Goal: Complete application form

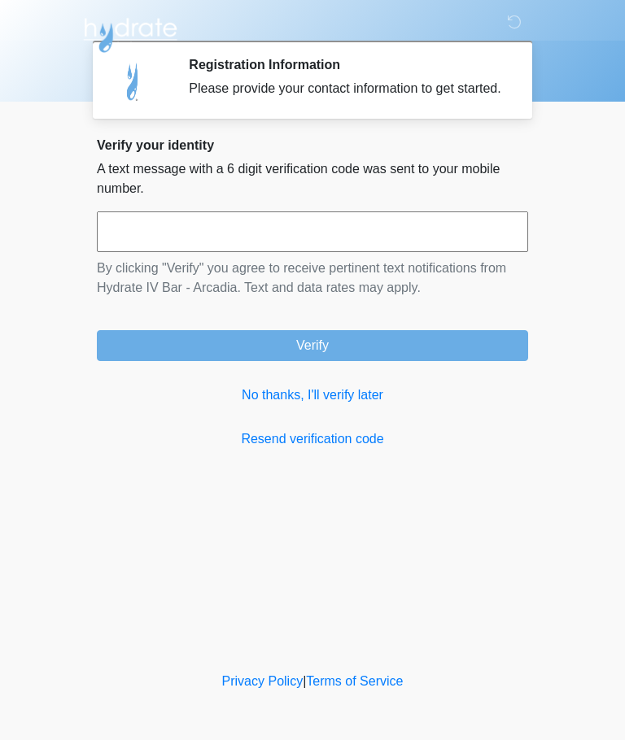
click at [379, 252] on input "text" at bounding box center [312, 232] width 431 height 41
type input "******"
click at [407, 355] on button "Verify" at bounding box center [312, 345] width 431 height 31
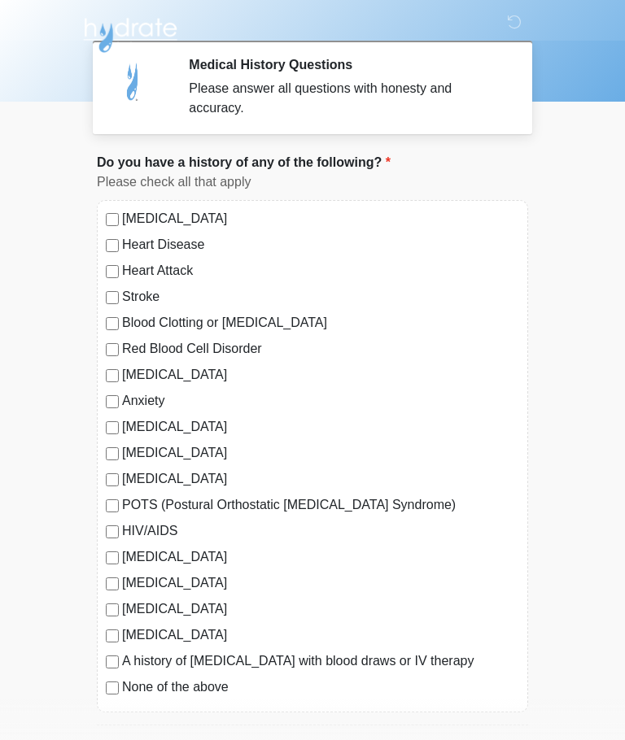
click at [142, 396] on label "Anxiety" at bounding box center [320, 401] width 397 height 20
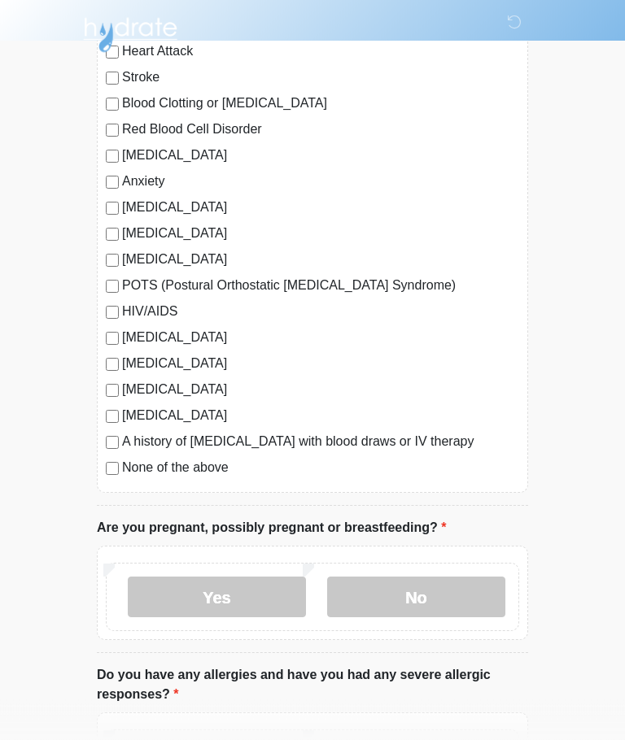
click at [424, 592] on label "No" at bounding box center [416, 598] width 178 height 41
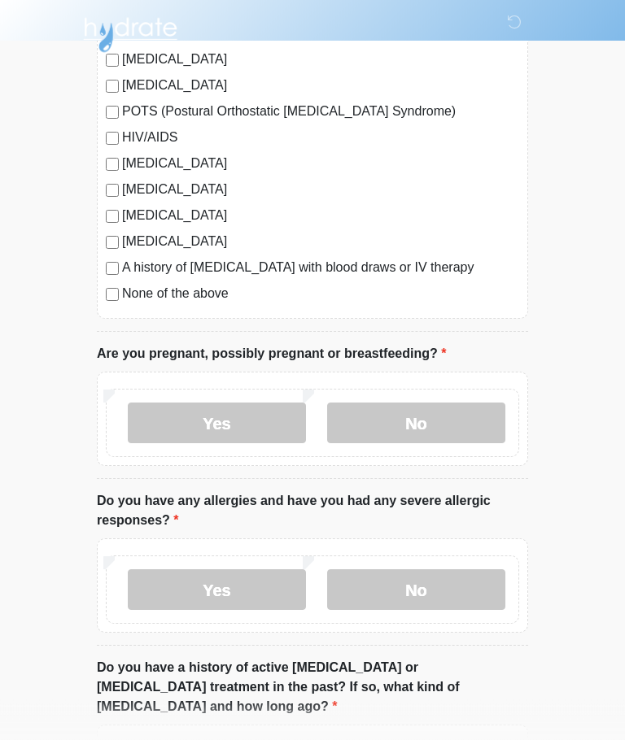
scroll to position [395, 0]
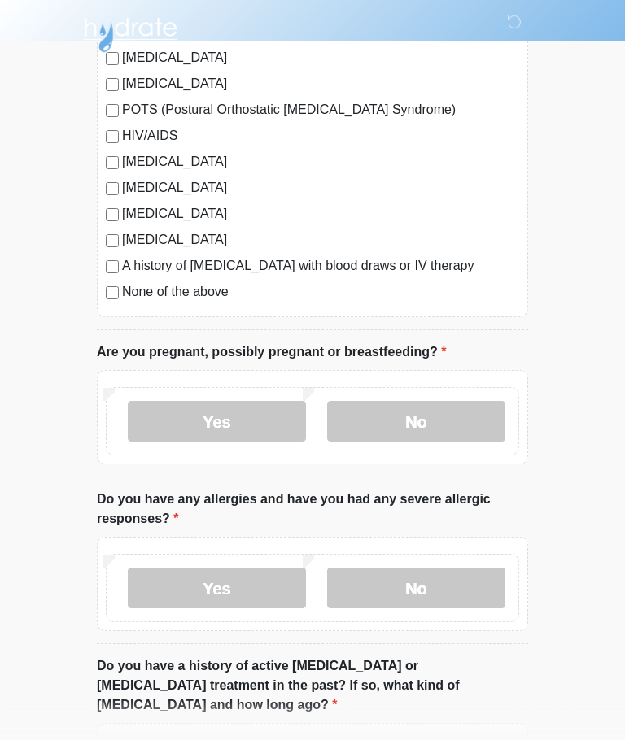
click at [441, 584] on label "No" at bounding box center [416, 589] width 178 height 41
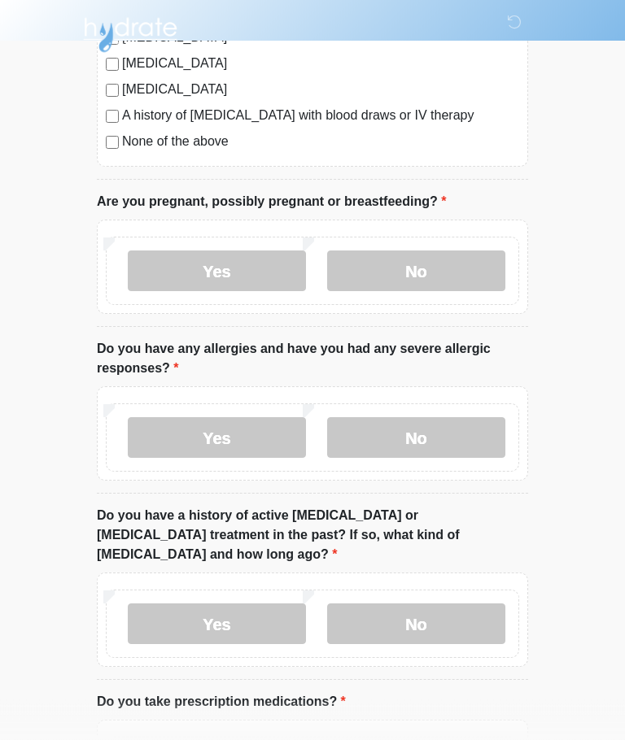
scroll to position [548, 0]
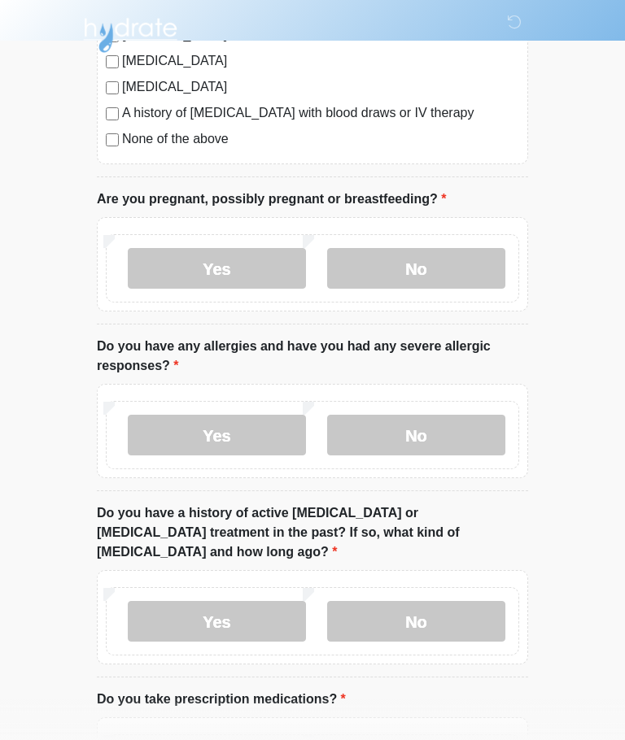
click at [448, 601] on label "No" at bounding box center [416, 621] width 178 height 41
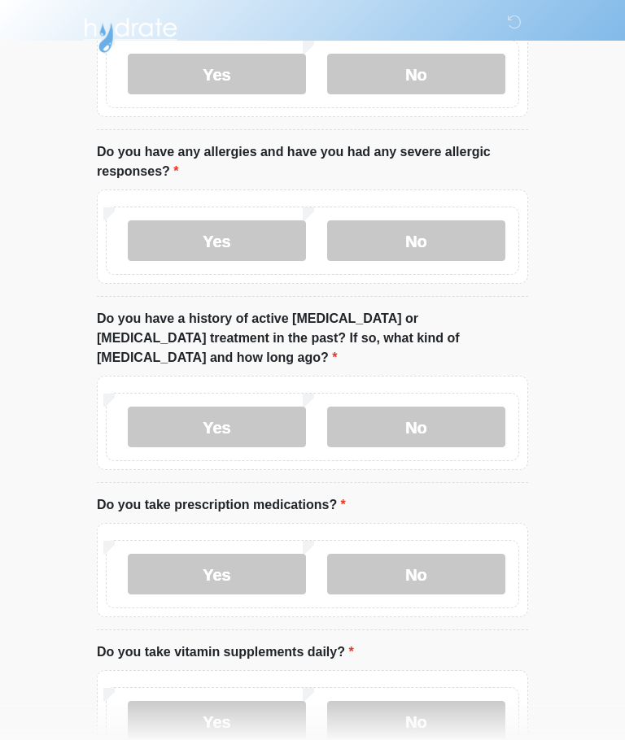
scroll to position [745, 0]
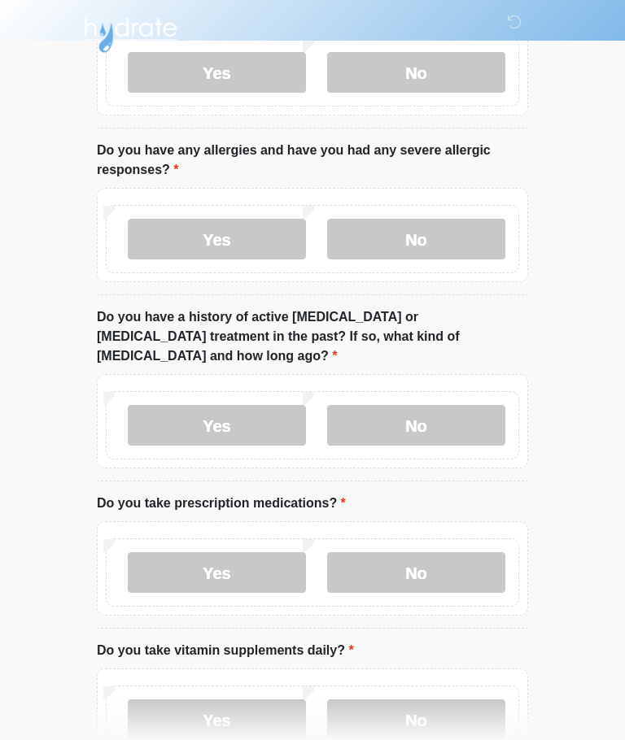
click at [243, 553] on label "Yes" at bounding box center [217, 573] width 178 height 41
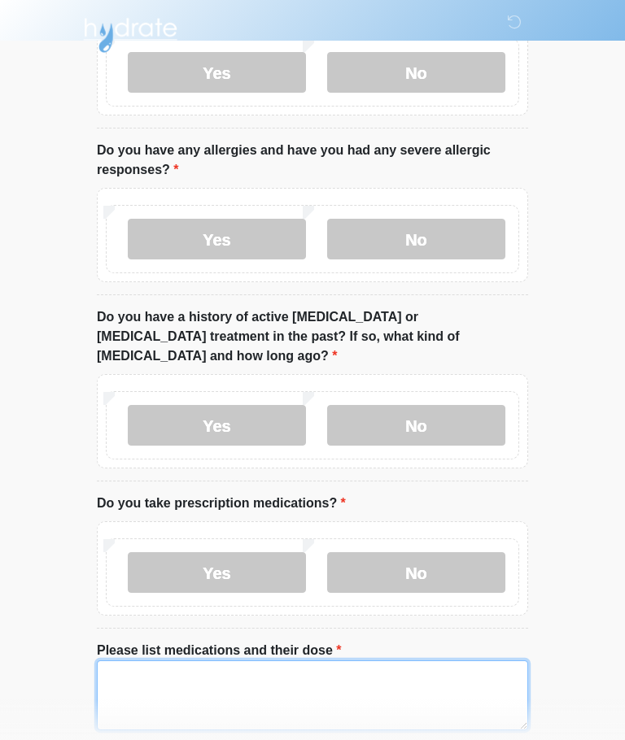
click at [317, 666] on textarea "Please list medications and their dose" at bounding box center [312, 696] width 431 height 70
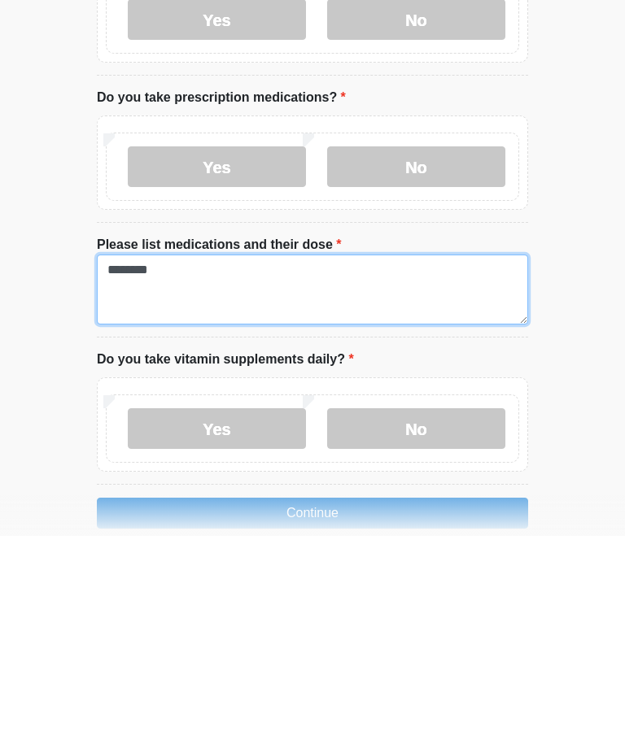
type textarea "********"
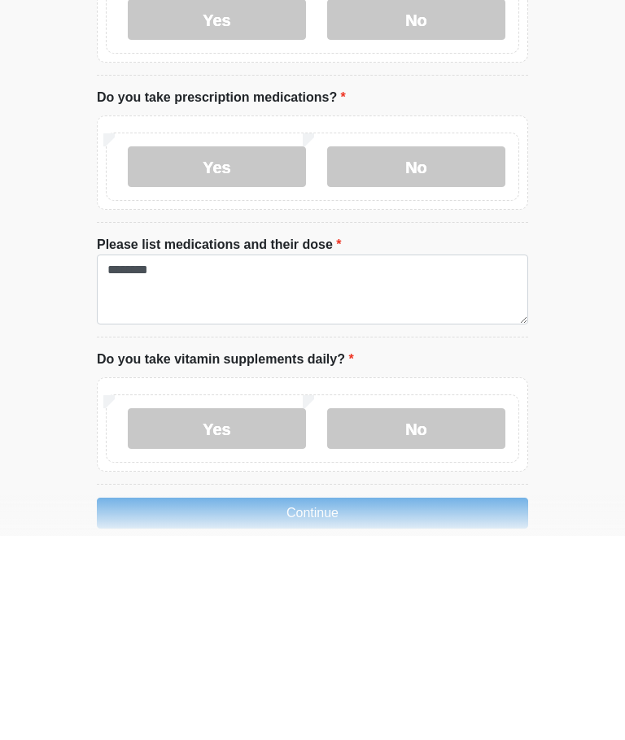
click at [415, 613] on label "No" at bounding box center [416, 633] width 178 height 41
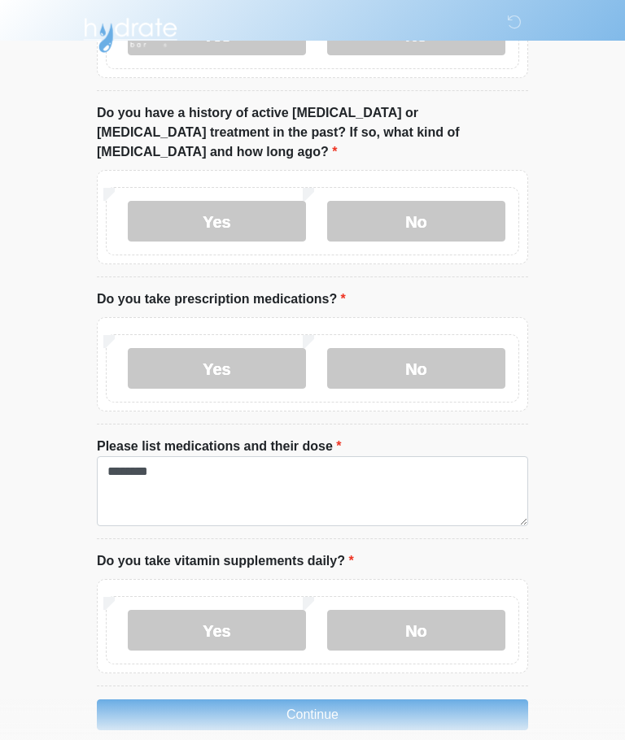
click at [378, 700] on button "Continue" at bounding box center [312, 715] width 431 height 31
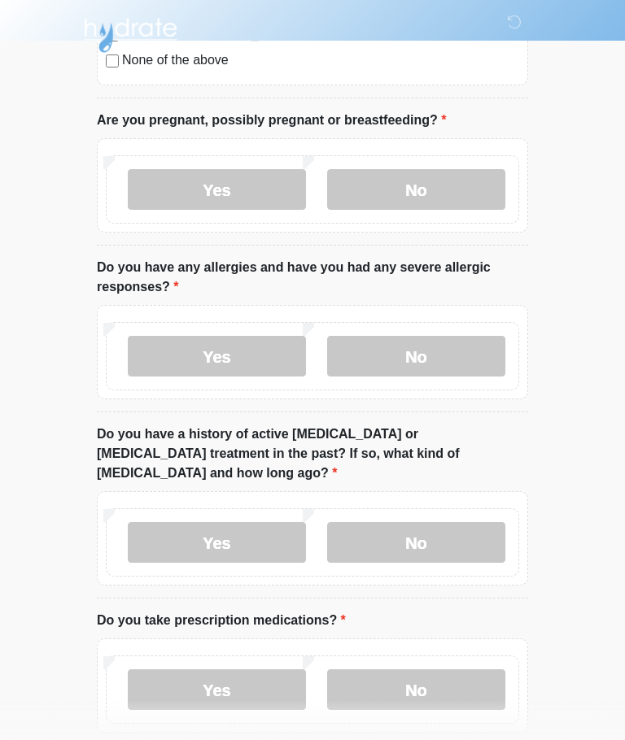
scroll to position [0, 0]
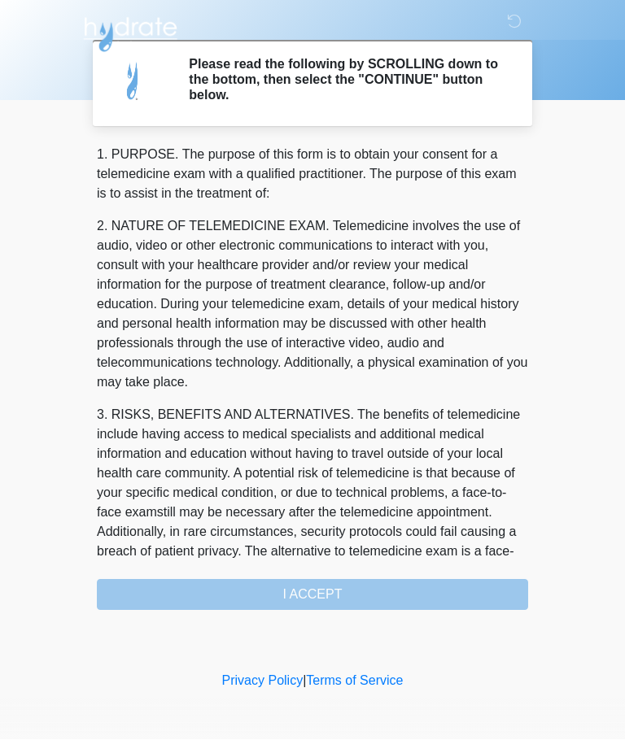
click at [391, 598] on div "1. PURPOSE. The purpose of this form is to obtain your consent for a telemedici…" at bounding box center [312, 378] width 431 height 465
click at [360, 592] on div "1. PURPOSE. The purpose of this form is to obtain your consent for a telemedici…" at bounding box center [312, 378] width 431 height 465
click at [347, 601] on div "1. PURPOSE. The purpose of this form is to obtain your consent for a telemedici…" at bounding box center [312, 378] width 431 height 465
click at [305, 592] on div "1. PURPOSE. The purpose of this form is to obtain your consent for a telemedici…" at bounding box center [312, 378] width 431 height 465
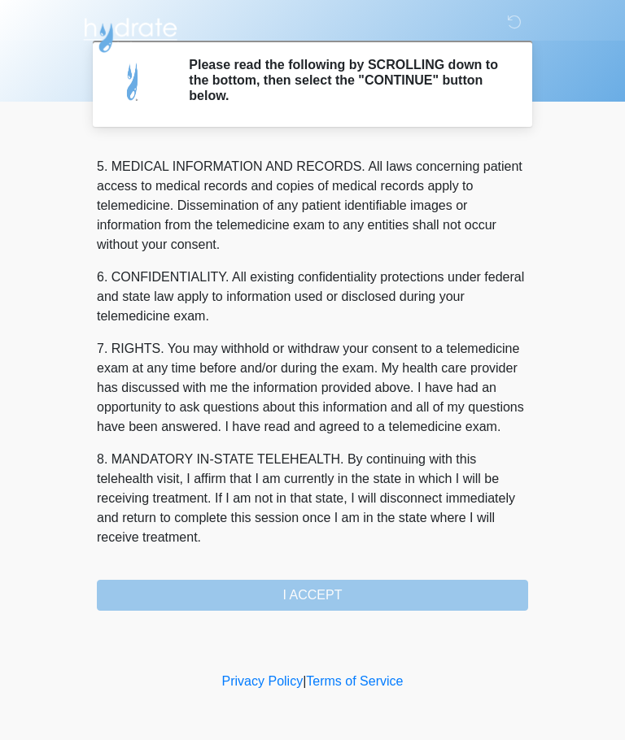
scroll to position [529, 0]
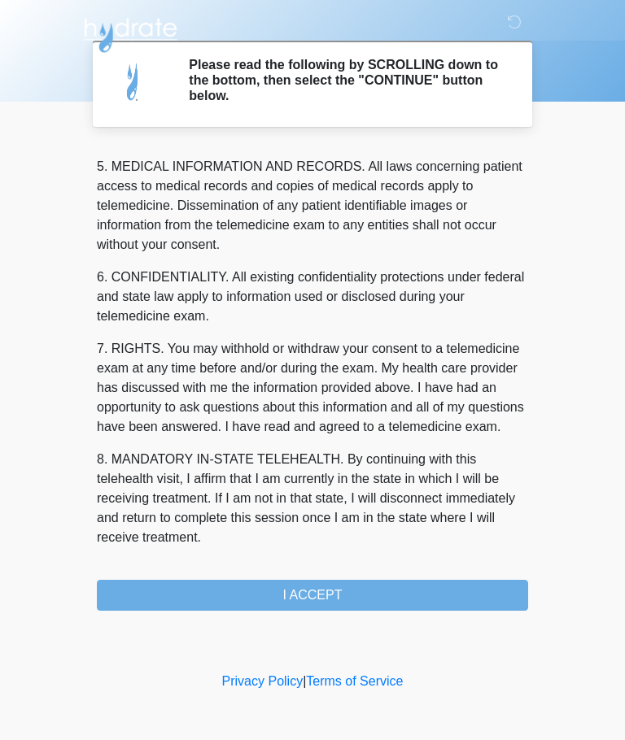
click at [313, 601] on button "I ACCEPT" at bounding box center [312, 595] width 431 height 31
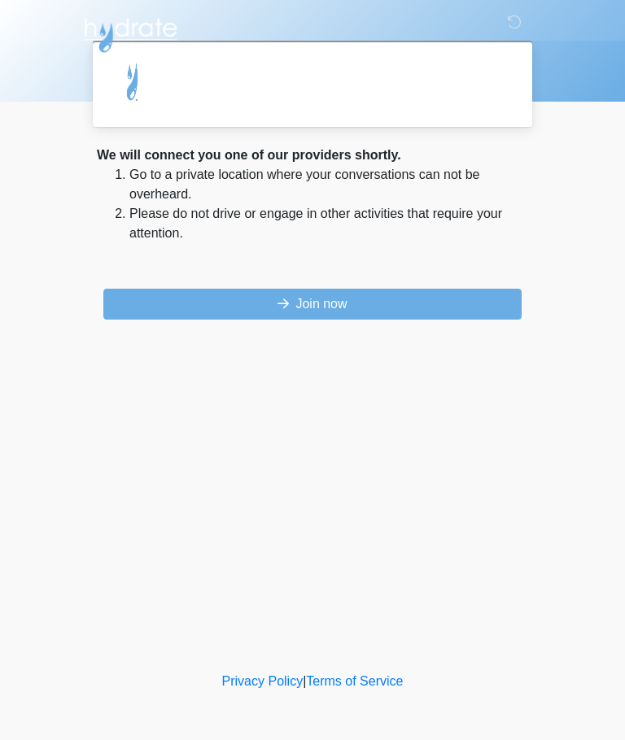
scroll to position [0, 0]
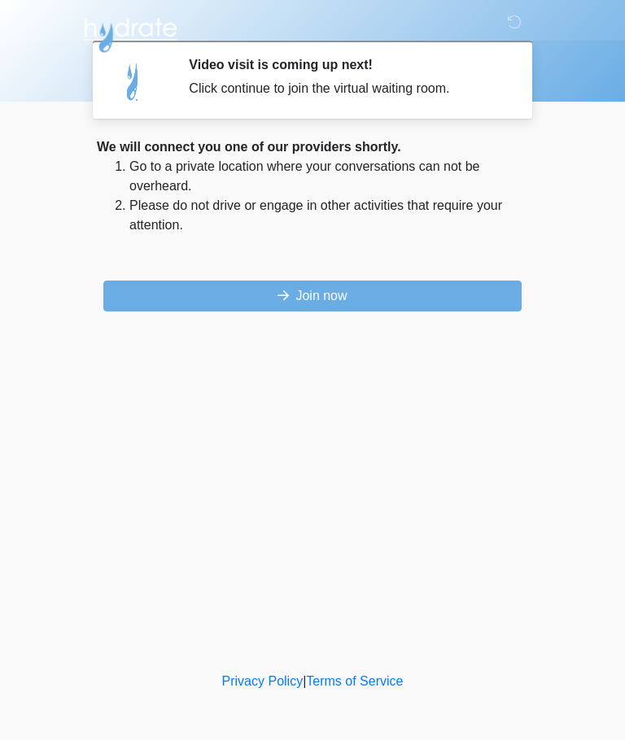
click at [359, 296] on button "Join now" at bounding box center [312, 296] width 418 height 31
